Goal: Task Accomplishment & Management: Complete application form

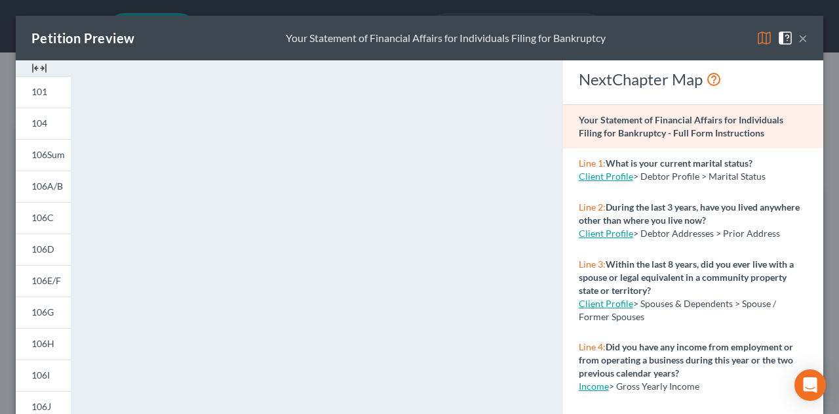
click at [799, 39] on button "×" at bounding box center [803, 38] width 9 height 16
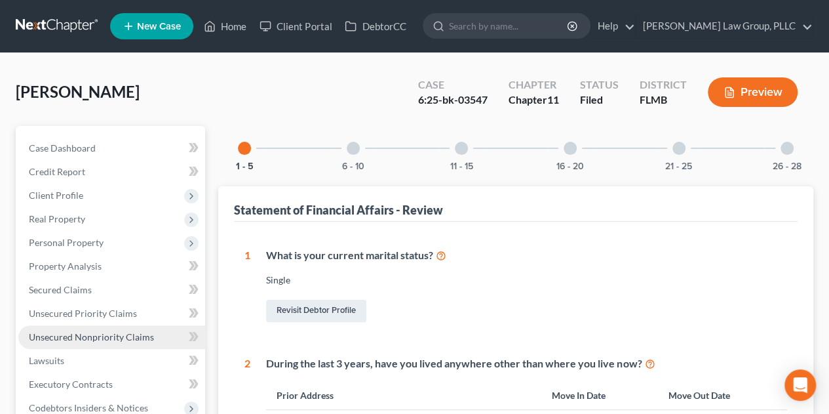
click at [109, 336] on span "Unsecured Nonpriority Claims" at bounding box center [91, 336] width 125 height 11
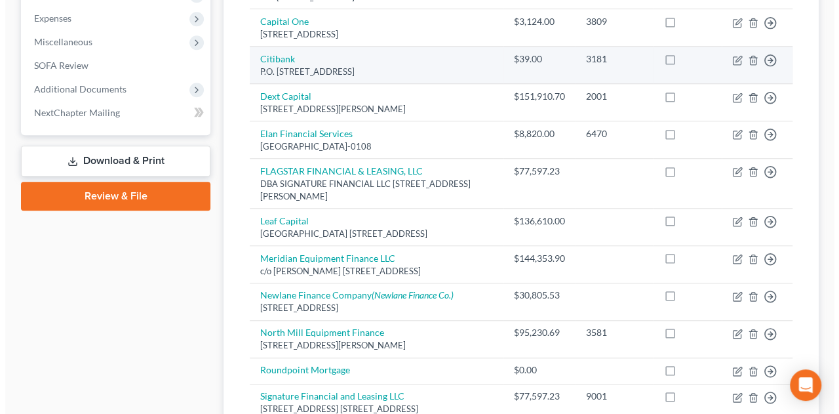
scroll to position [643, 0]
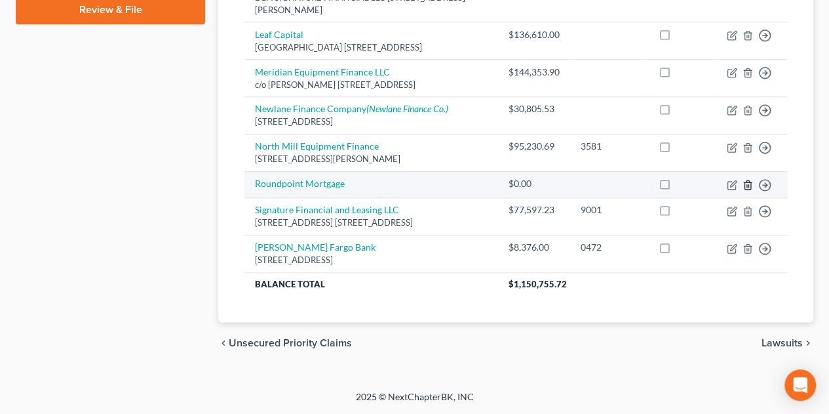
click at [748, 189] on icon "button" at bounding box center [748, 185] width 10 height 10
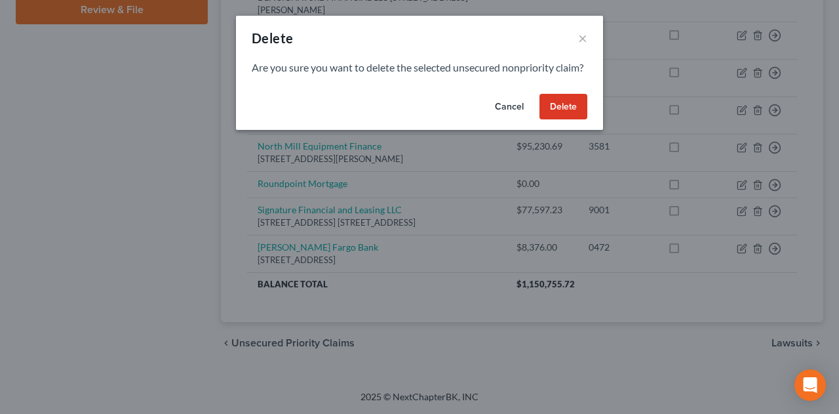
click at [575, 120] on button "Delete" at bounding box center [564, 107] width 48 height 26
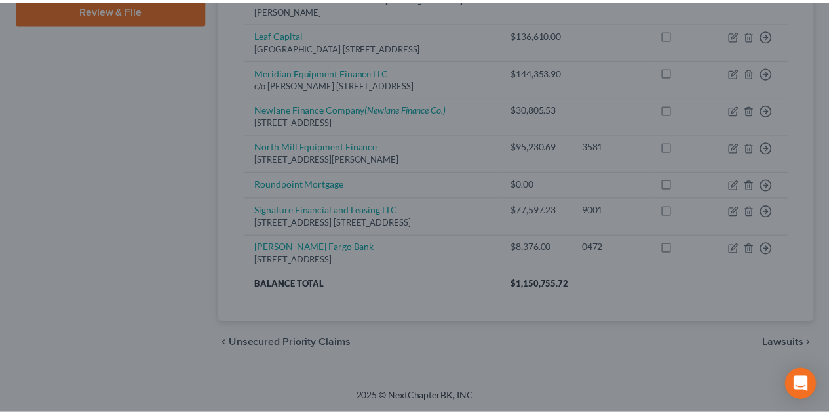
scroll to position [616, 0]
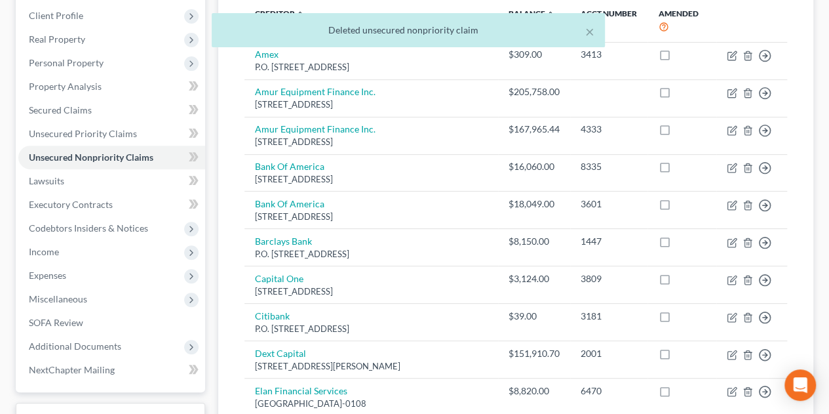
scroll to position [0, 0]
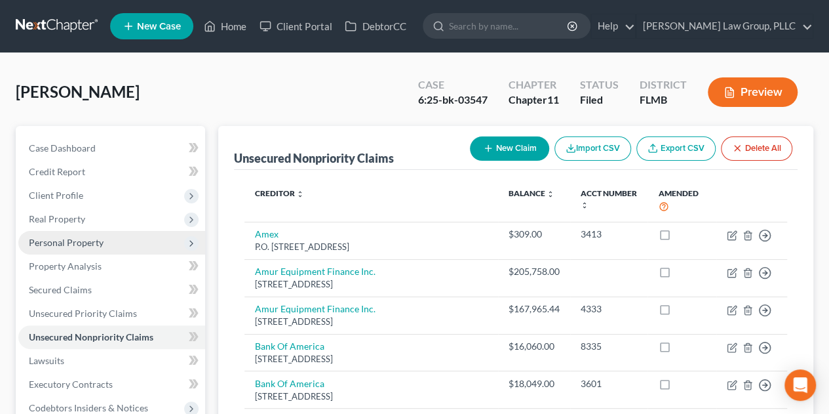
click at [129, 244] on span "Personal Property" at bounding box center [111, 243] width 187 height 24
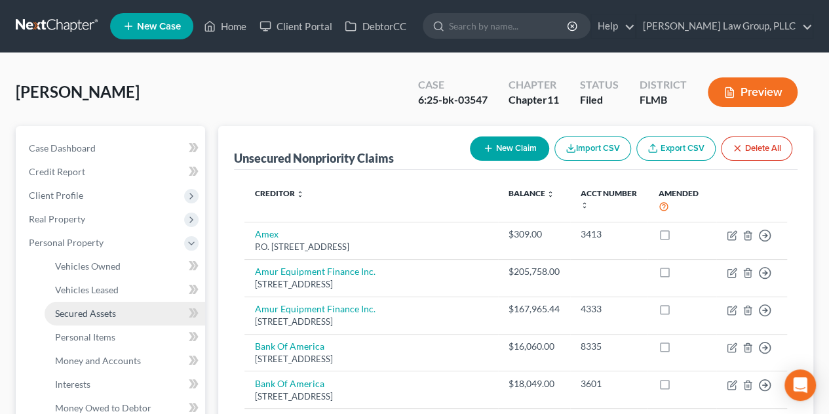
scroll to position [218, 0]
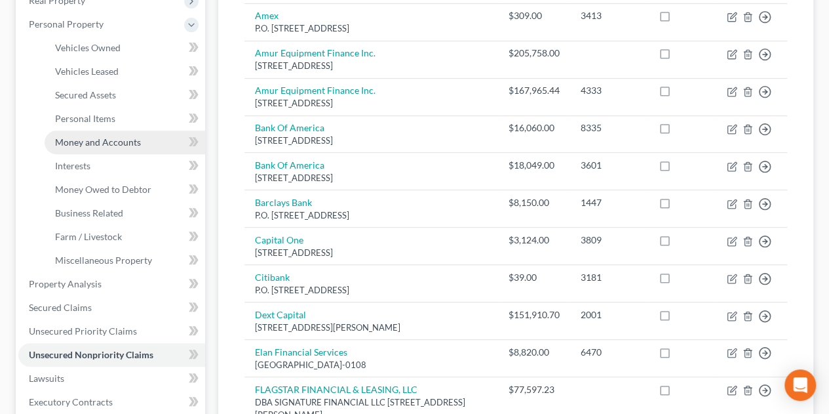
click at [137, 148] on link "Money and Accounts" at bounding box center [125, 142] width 161 height 24
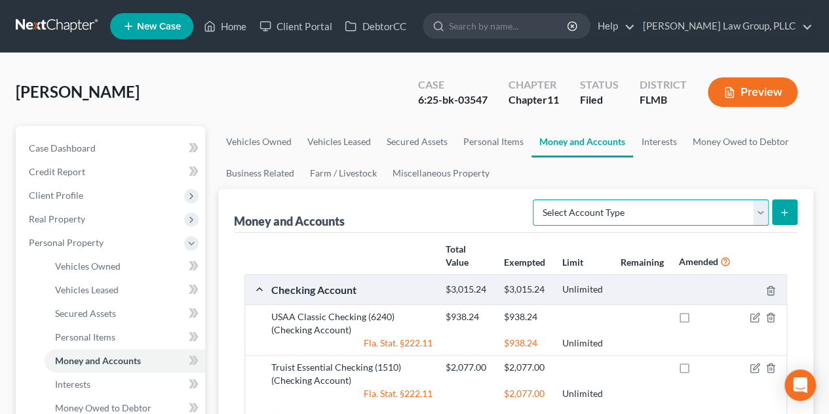
click at [759, 213] on select "Select Account Type Brokerage Cash on Hand Certificates of Deposit Checking Acc…" at bounding box center [651, 212] width 236 height 26
select select "brokerage"
click at [536, 199] on select "Select Account Type Brokerage Cash on Hand Certificates of Deposit Checking Acc…" at bounding box center [651, 212] width 236 height 26
click at [782, 211] on icon "submit" at bounding box center [785, 212] width 10 height 10
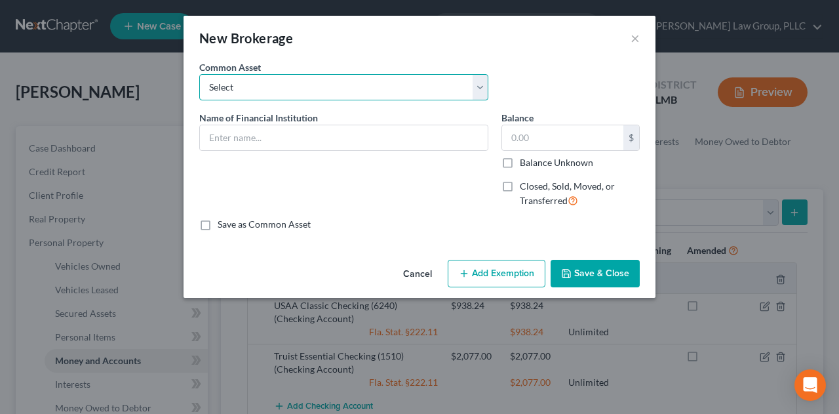
click at [361, 81] on select "Select TD Ameritrade" at bounding box center [343, 87] width 289 height 26
click at [366, 81] on select "Select TD Ameritrade" at bounding box center [343, 87] width 289 height 26
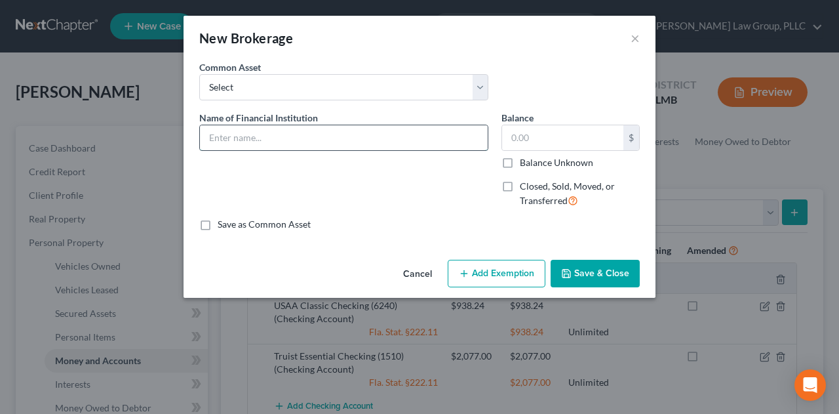
click at [379, 137] on input "text" at bounding box center [344, 137] width 288 height 25
type input "Equity Services Incorporated"
click at [601, 136] on input "text" at bounding box center [562, 137] width 121 height 25
type input "503"
type input "Equity Services Incorporated"
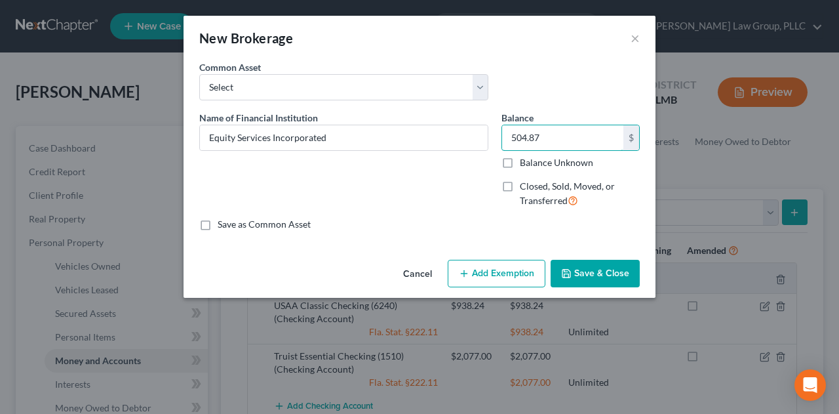
type input "504.87"
click at [622, 275] on button "Save & Close" at bounding box center [595, 274] width 89 height 28
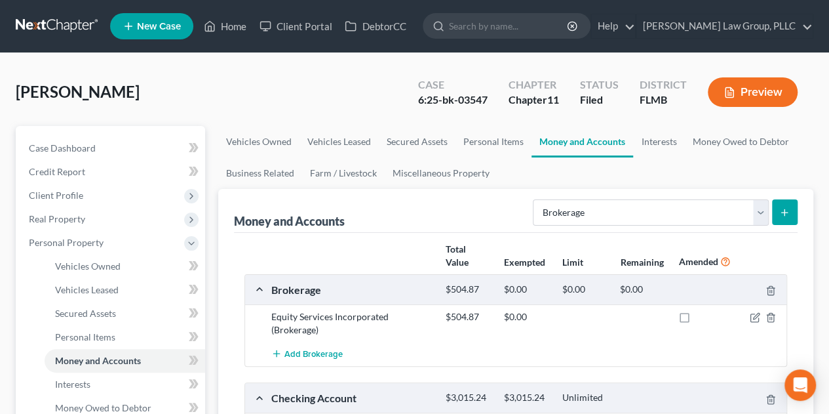
scroll to position [218, 0]
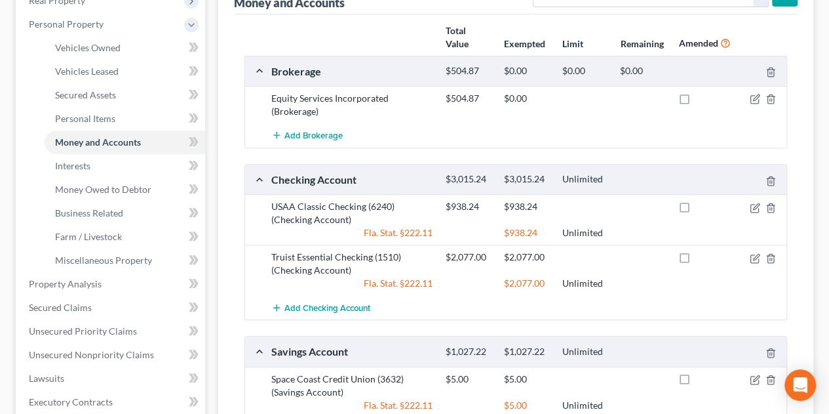
click at [697, 102] on label at bounding box center [697, 102] width 0 height 0
click at [702, 99] on input "checkbox" at bounding box center [706, 96] width 9 height 9
checkbox input "true"
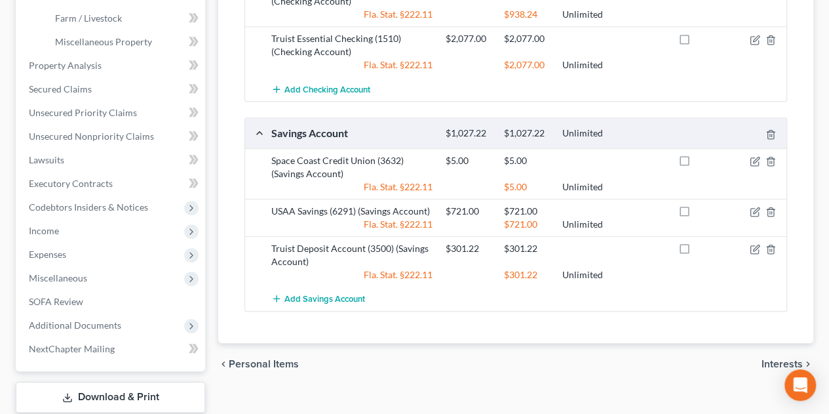
scroll to position [0, 0]
